Goal: Task Accomplishment & Management: Use online tool/utility

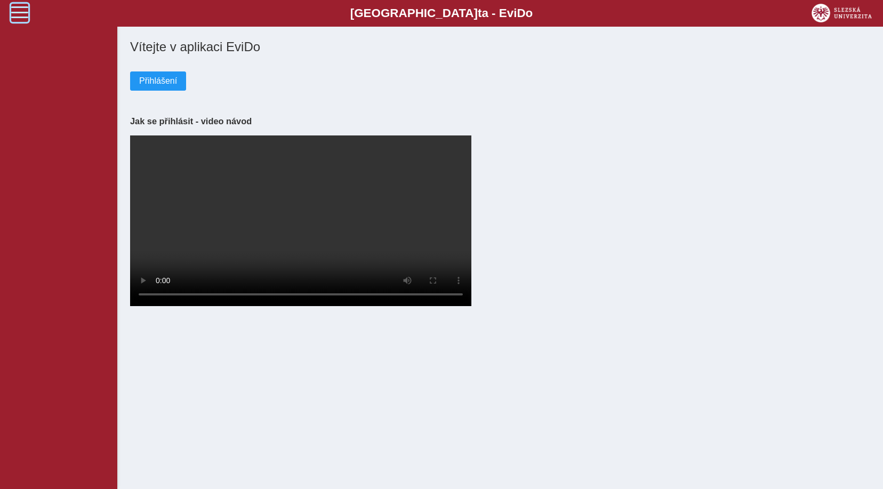
click at [25, 10] on span at bounding box center [19, 12] width 17 height 17
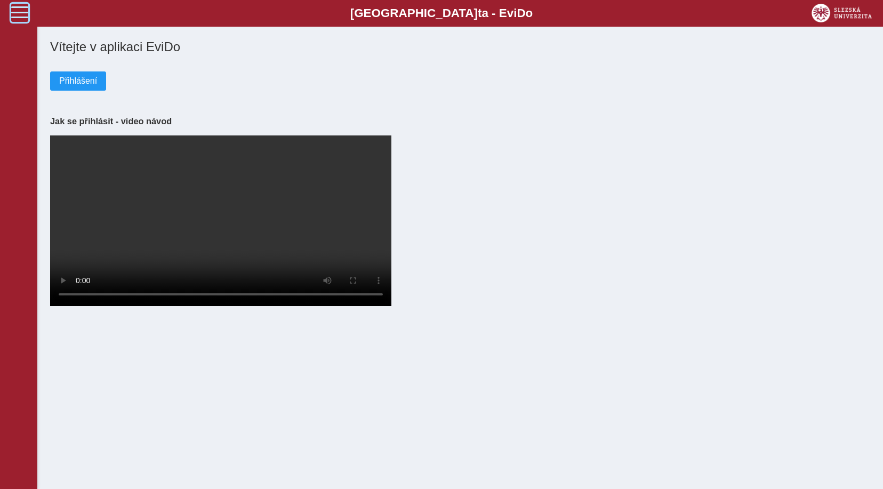
click at [25, 10] on span at bounding box center [19, 12] width 17 height 17
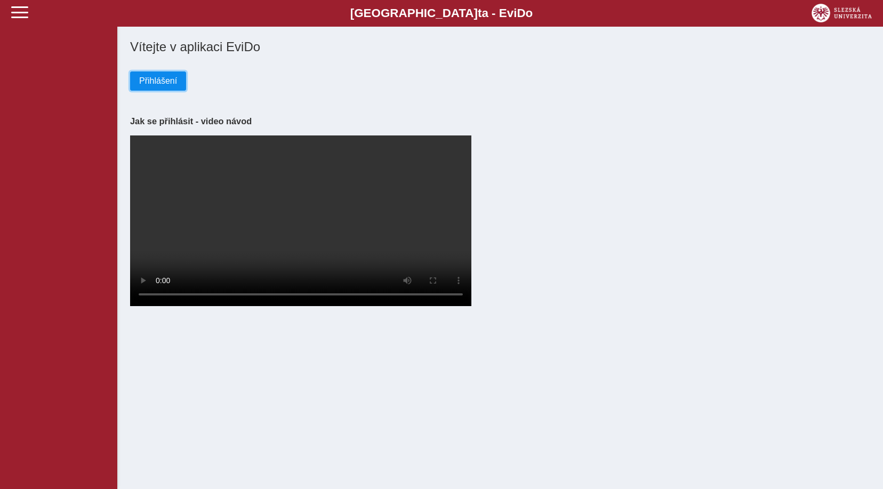
click at [160, 82] on span "Přihlášení" at bounding box center [158, 81] width 38 height 10
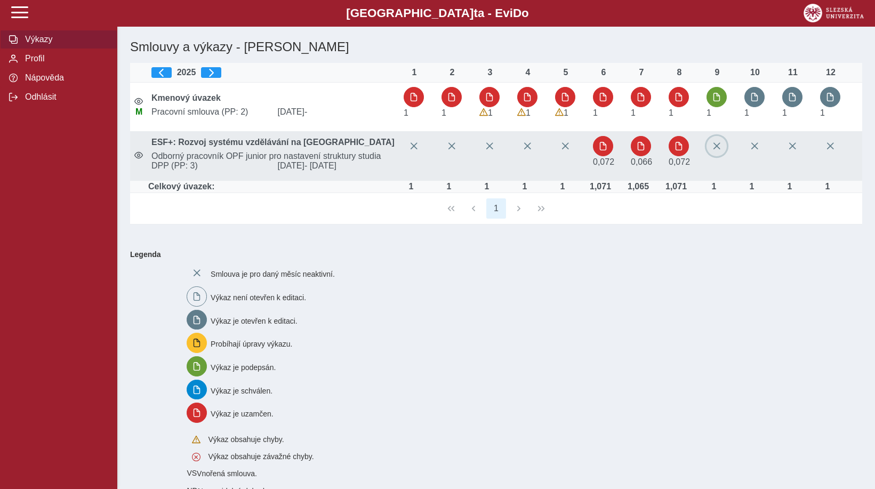
click at [717, 147] on span "button" at bounding box center [716, 146] width 9 height 9
